Goal: Task Accomplishment & Management: Use online tool/utility

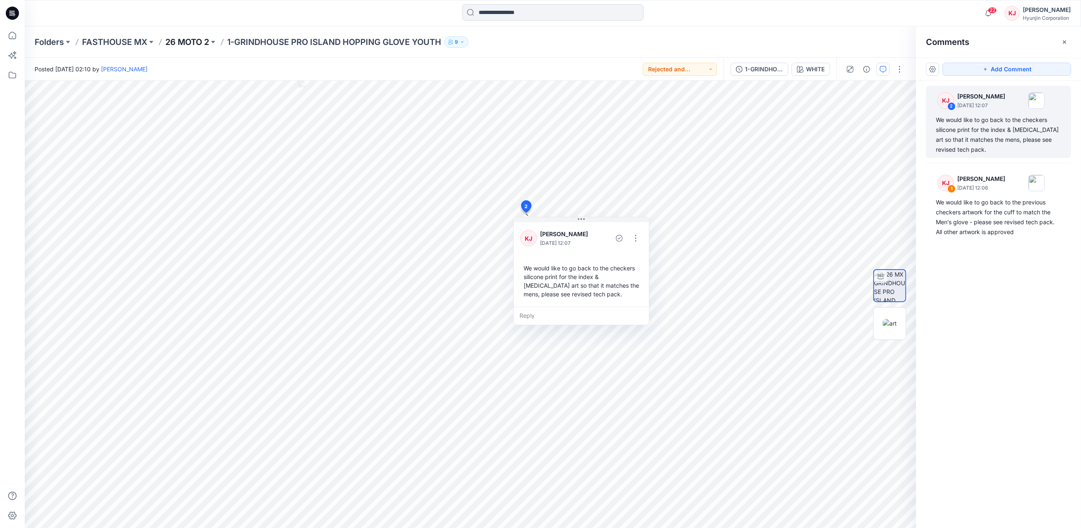
click at [191, 38] on p "26 MOTO 2" at bounding box center [187, 42] width 44 height 12
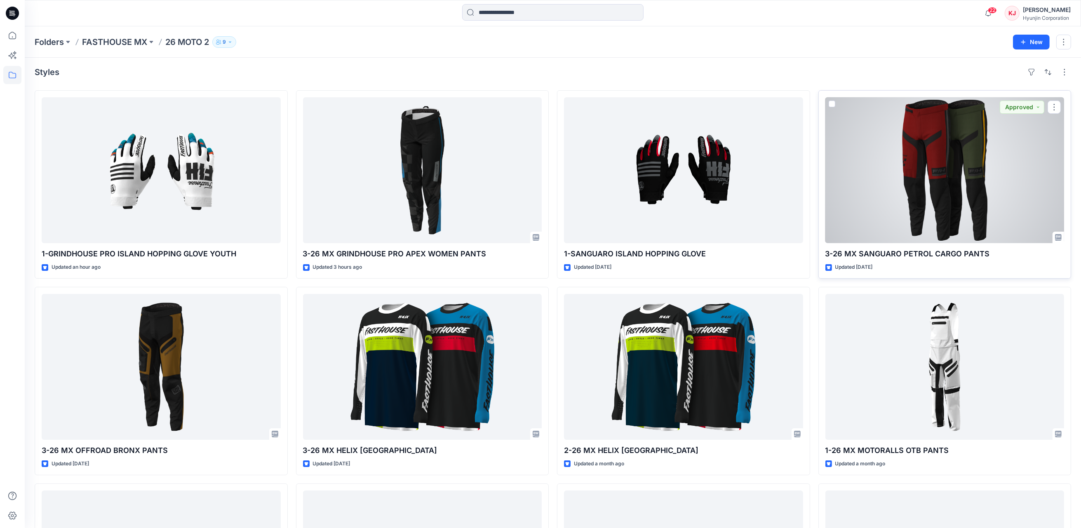
scroll to position [3, 0]
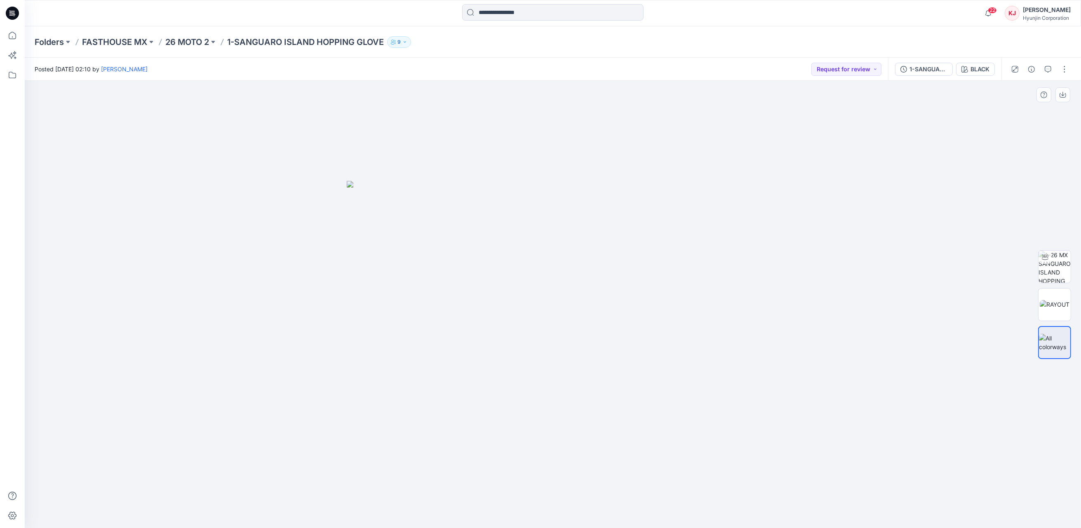
click at [608, 301] on img at bounding box center [553, 355] width 412 height 348
click at [1058, 268] on img at bounding box center [1054, 267] width 32 height 32
drag, startPoint x: 621, startPoint y: 319, endPoint x: 416, endPoint y: 307, distance: 205.3
click at [416, 307] on div at bounding box center [553, 304] width 1056 height 447
drag, startPoint x: 642, startPoint y: 351, endPoint x: 611, endPoint y: 404, distance: 61.3
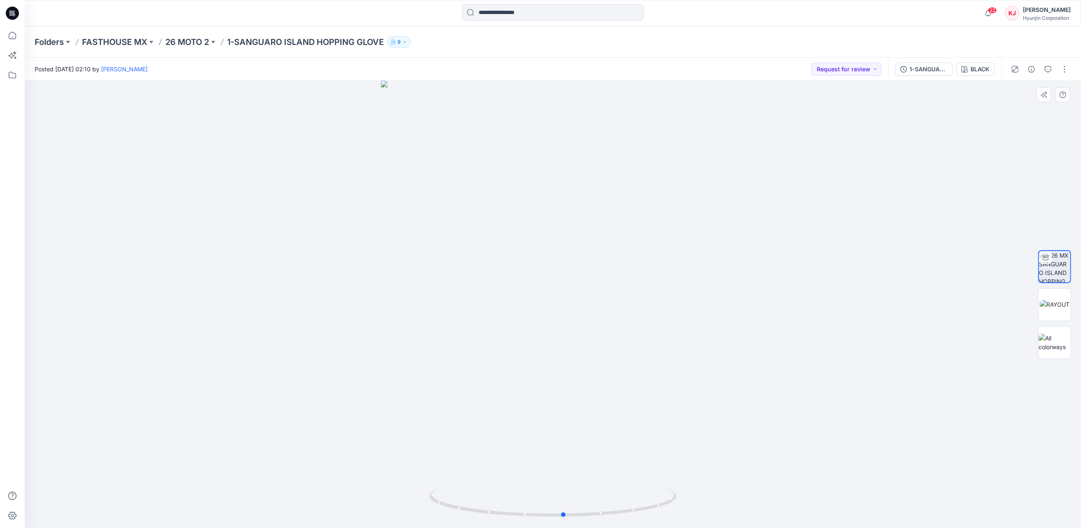
click at [611, 404] on div at bounding box center [553, 304] width 1056 height 447
drag, startPoint x: 1047, startPoint y: 308, endPoint x: 1058, endPoint y: 324, distance: 19.3
click at [1047, 308] on img at bounding box center [1055, 304] width 30 height 9
click at [1058, 335] on img at bounding box center [1054, 342] width 32 height 17
click at [970, 72] on button "BLACK" at bounding box center [975, 69] width 39 height 13
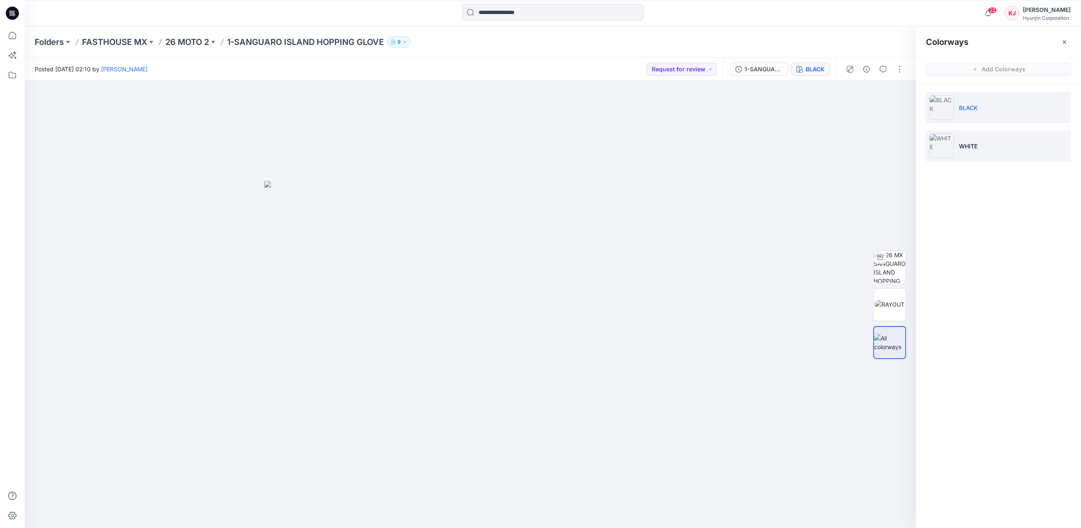
click at [973, 146] on p "WHITE" at bounding box center [968, 146] width 19 height 9
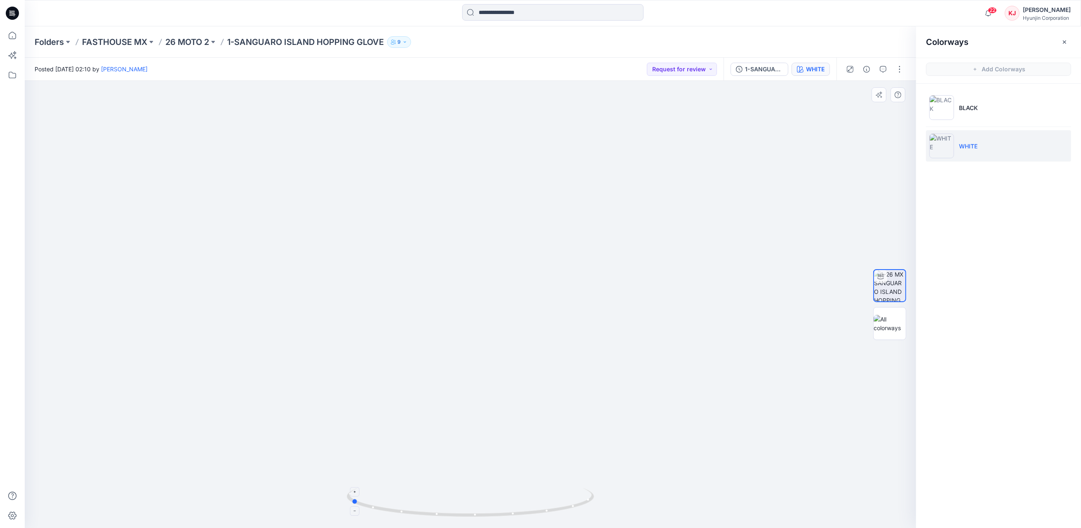
drag, startPoint x: 503, startPoint y: 514, endPoint x: 383, endPoint y: 495, distance: 121.1
click at [383, 495] on icon at bounding box center [471, 503] width 249 height 31
drag, startPoint x: 383, startPoint y: 495, endPoint x: 540, endPoint y: 493, distance: 156.7
click at [540, 493] on icon at bounding box center [471, 503] width 249 height 31
click at [899, 322] on img at bounding box center [890, 323] width 32 height 17
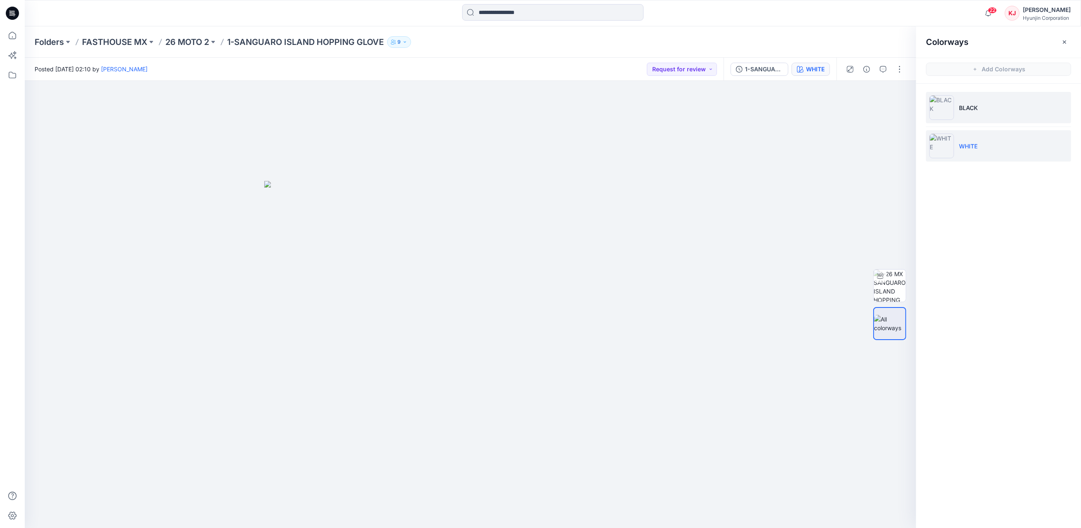
click at [947, 100] on img at bounding box center [941, 107] width 25 height 25
click at [886, 326] on div at bounding box center [889, 323] width 33 height 33
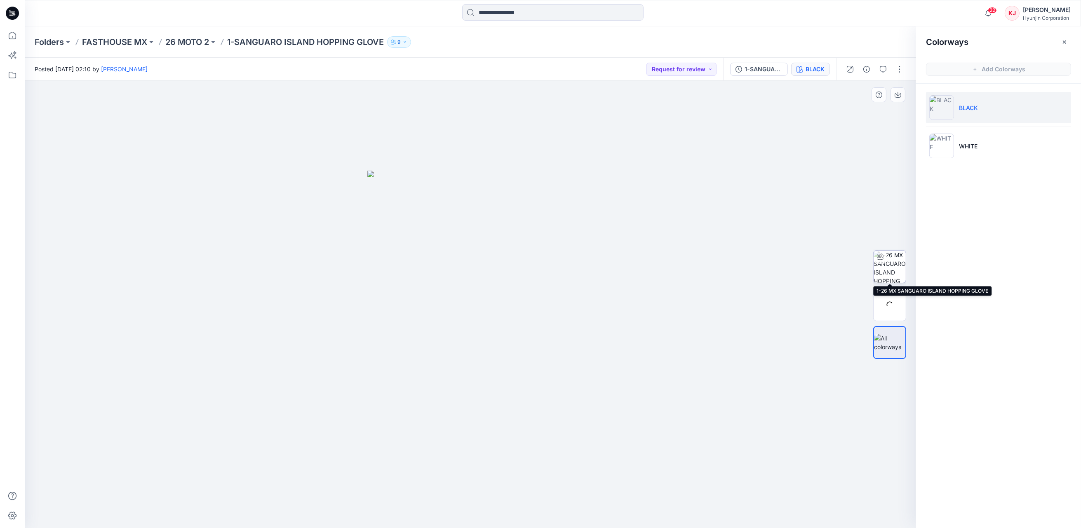
click at [892, 268] on img at bounding box center [890, 267] width 32 height 32
drag, startPoint x: 507, startPoint y: 514, endPoint x: 484, endPoint y: 512, distance: 23.2
click at [484, 512] on icon at bounding box center [471, 503] width 249 height 31
drag, startPoint x: 636, startPoint y: 489, endPoint x: 700, endPoint y: 485, distance: 64.0
click at [700, 485] on img at bounding box center [470, 221] width 596 height 613
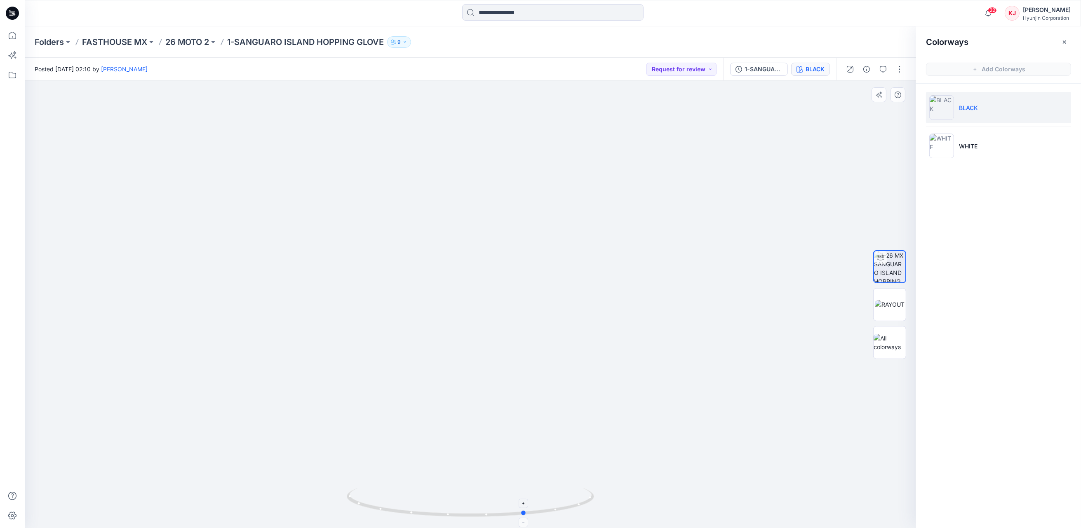
drag, startPoint x: 482, startPoint y: 520, endPoint x: 559, endPoint y: 516, distance: 77.2
click at [559, 516] on div at bounding box center [470, 507] width 247 height 41
drag, startPoint x: 498, startPoint y: 515, endPoint x: 781, endPoint y: 322, distance: 342.1
click at [445, 502] on icon at bounding box center [471, 503] width 249 height 31
click at [945, 150] on img at bounding box center [941, 146] width 25 height 25
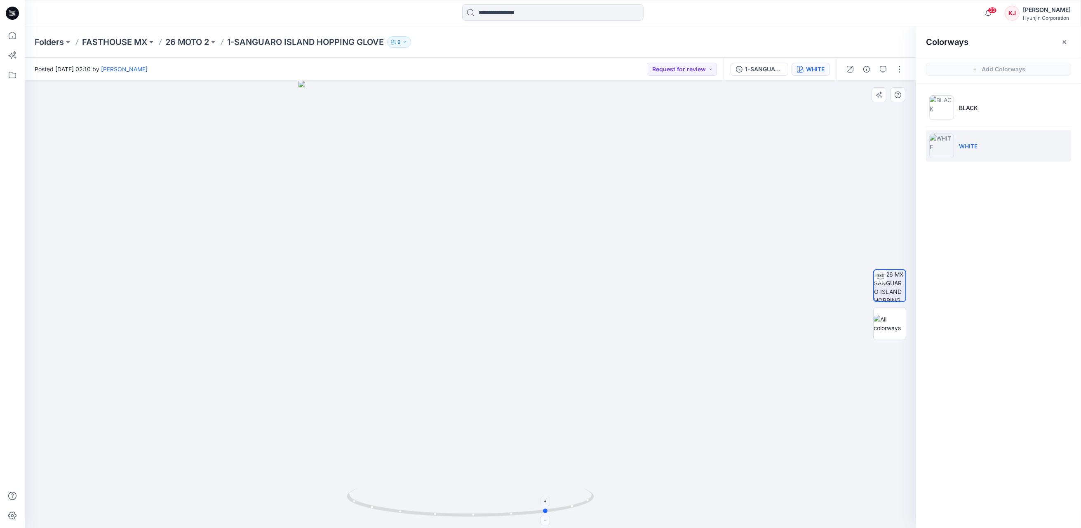
drag, startPoint x: 504, startPoint y: 516, endPoint x: 582, endPoint y: 511, distance: 78.1
click at [582, 511] on icon at bounding box center [471, 503] width 249 height 31
click at [698, 67] on button "Request for review" at bounding box center [682, 69] width 70 height 13
click at [680, 125] on p "Approved" at bounding box center [674, 125] width 27 height 11
click at [198, 42] on p "26 MOTO 2" at bounding box center [187, 42] width 44 height 12
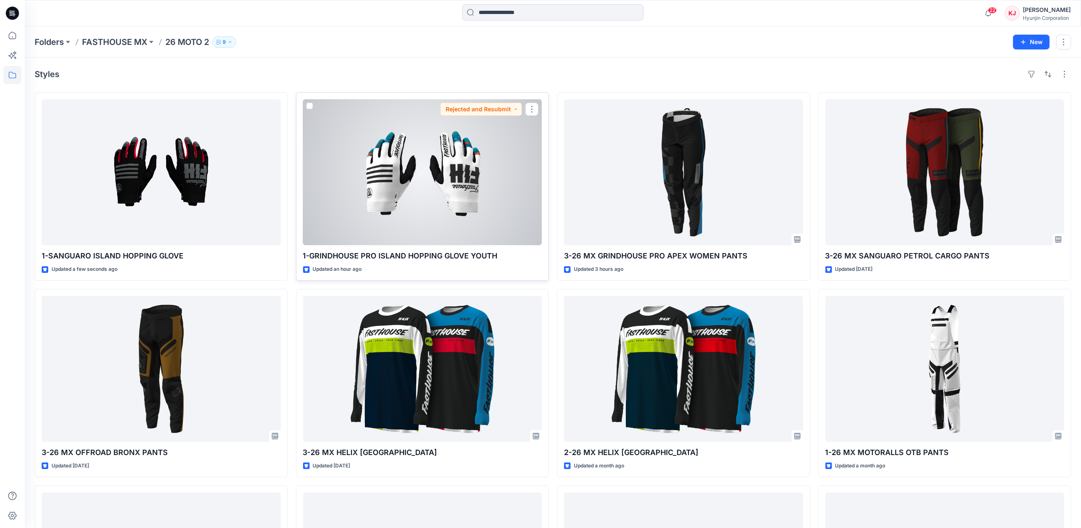
click at [408, 190] on div at bounding box center [422, 172] width 239 height 146
